Goal: Information Seeking & Learning: Learn about a topic

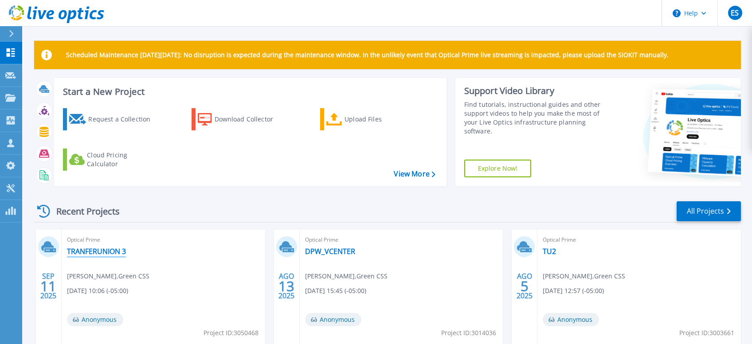
click at [110, 248] on link "TRANFERUNION 3" at bounding box center [96, 251] width 59 height 9
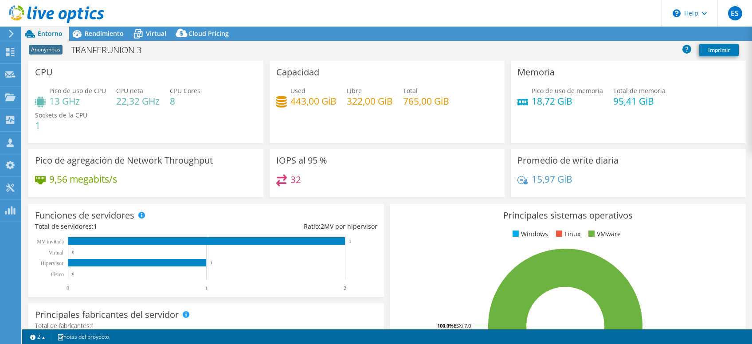
select select "USD"
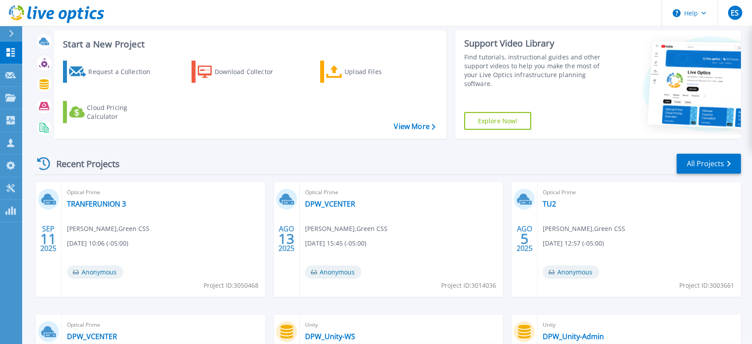
scroll to position [94, 0]
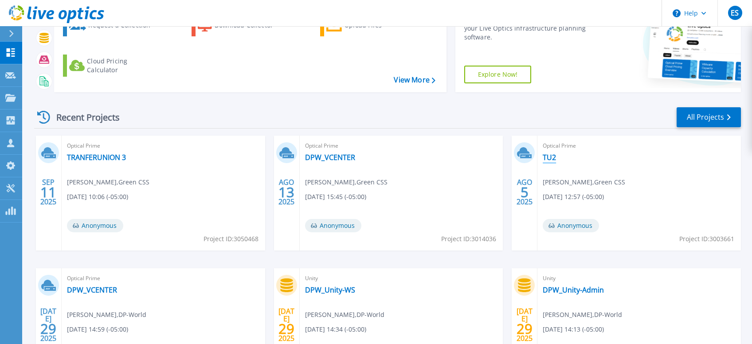
click at [554, 156] on link "TU2" at bounding box center [548, 157] width 13 height 9
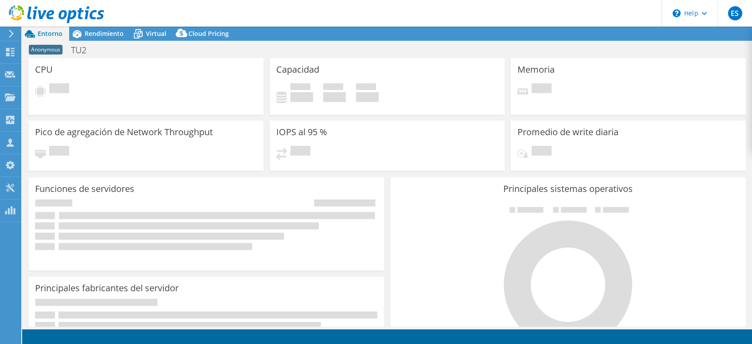
select select "USD"
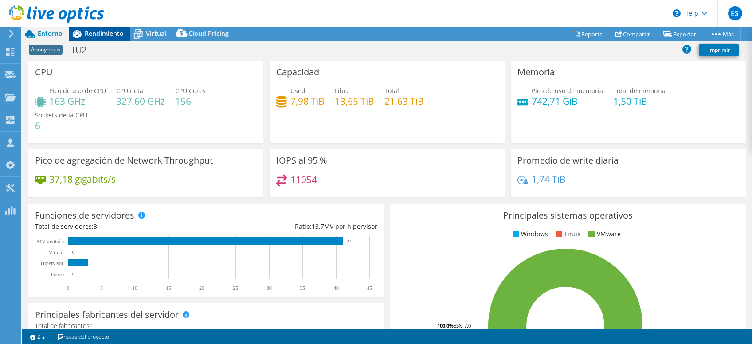
click at [106, 35] on span "Rendimiento" at bounding box center [104, 33] width 39 height 8
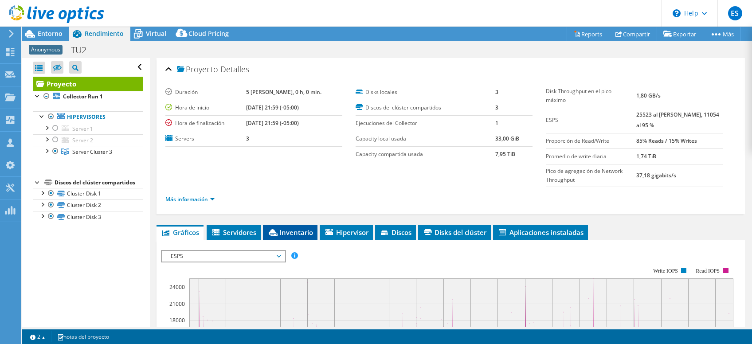
click at [304, 228] on span "Inventario" at bounding box center [290, 232] width 46 height 9
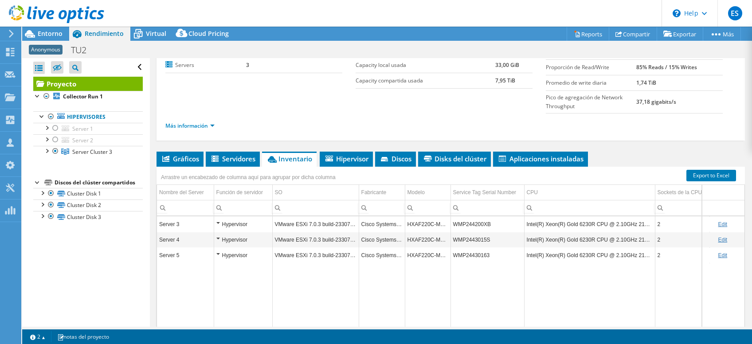
scroll to position [89, 0]
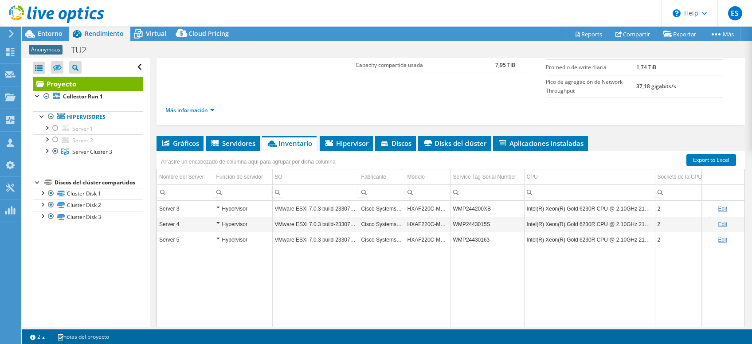
click at [596, 328] on div "Acciones de proyecto Acciones de proyecto Reports Compartir Exportar vSAN Ready…" at bounding box center [386, 185] width 729 height 317
click at [77, 194] on link "Cluster Disk 1" at bounding box center [87, 194] width 109 height 12
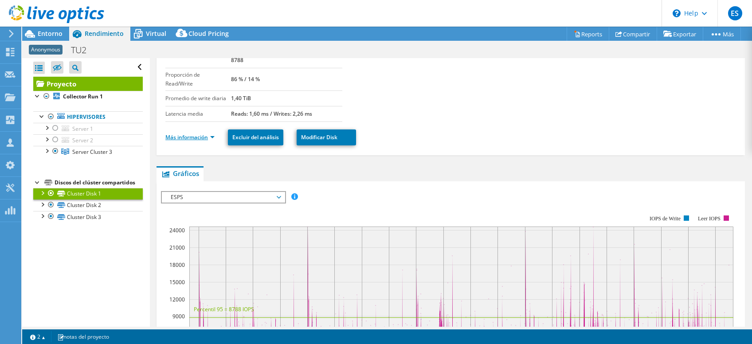
click at [204, 133] on link "Más información" at bounding box center [189, 137] width 49 height 8
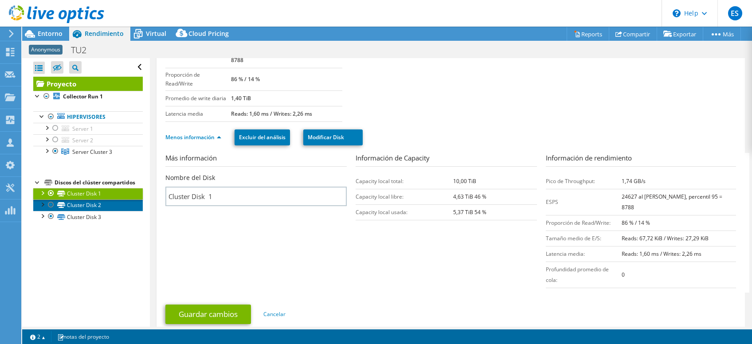
click at [76, 206] on link "Cluster Disk 2" at bounding box center [87, 205] width 109 height 12
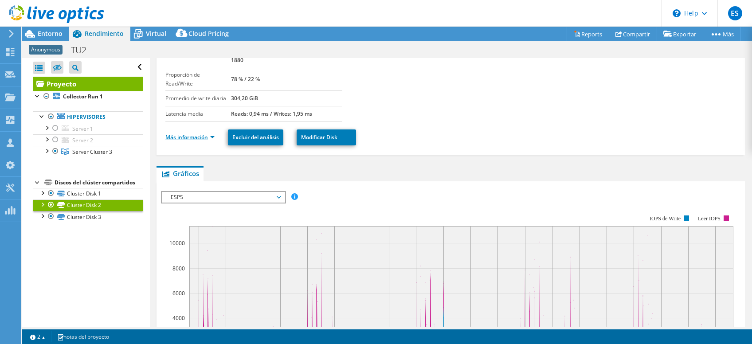
click at [207, 133] on link "Más información" at bounding box center [189, 137] width 49 height 8
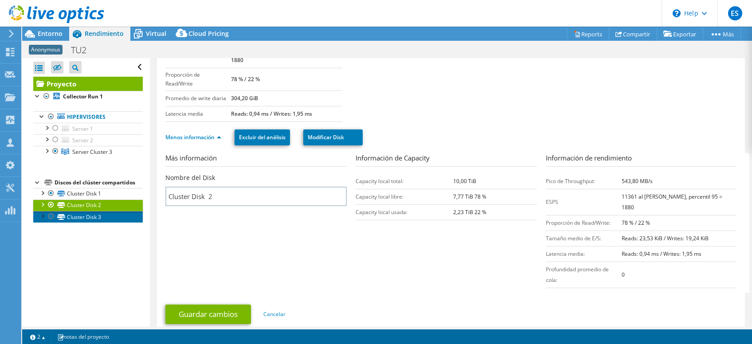
click at [86, 215] on link "Cluster Disk 3" at bounding box center [87, 217] width 109 height 12
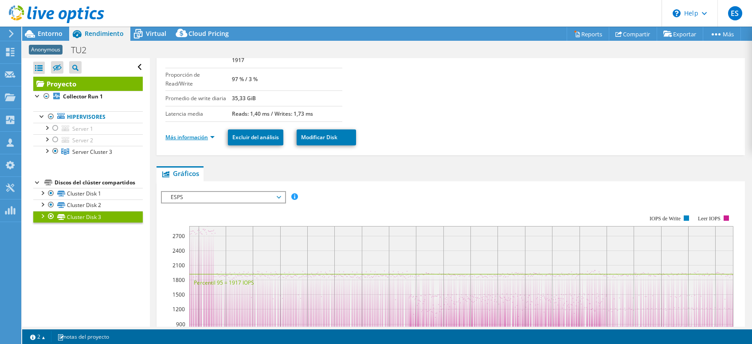
click at [195, 133] on link "Más información" at bounding box center [189, 137] width 49 height 8
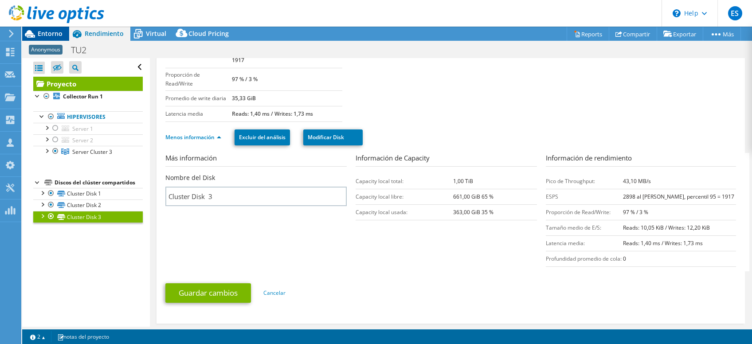
click at [41, 33] on span "Entorno" at bounding box center [50, 33] width 25 height 8
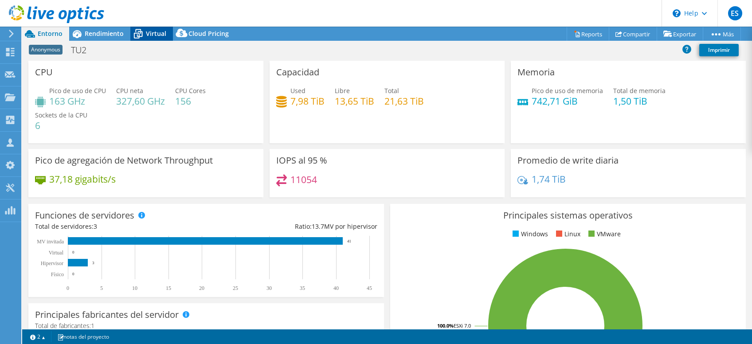
click at [145, 29] on div "Virtual" at bounding box center [151, 34] width 43 height 14
